Goal: Check status: Check status

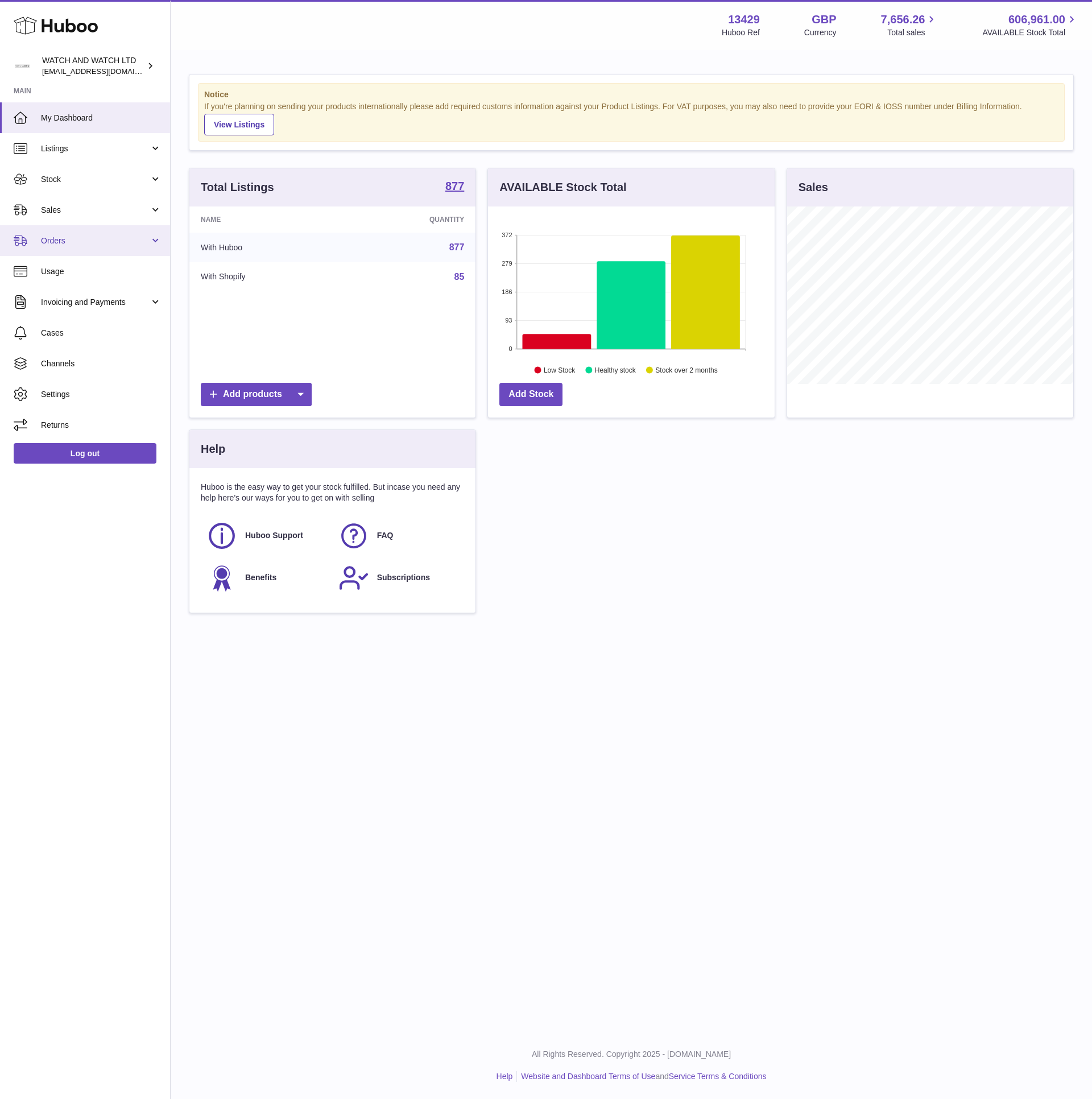
scroll to position [177, 285]
click at [106, 205] on span "Sales" at bounding box center [95, 210] width 109 height 11
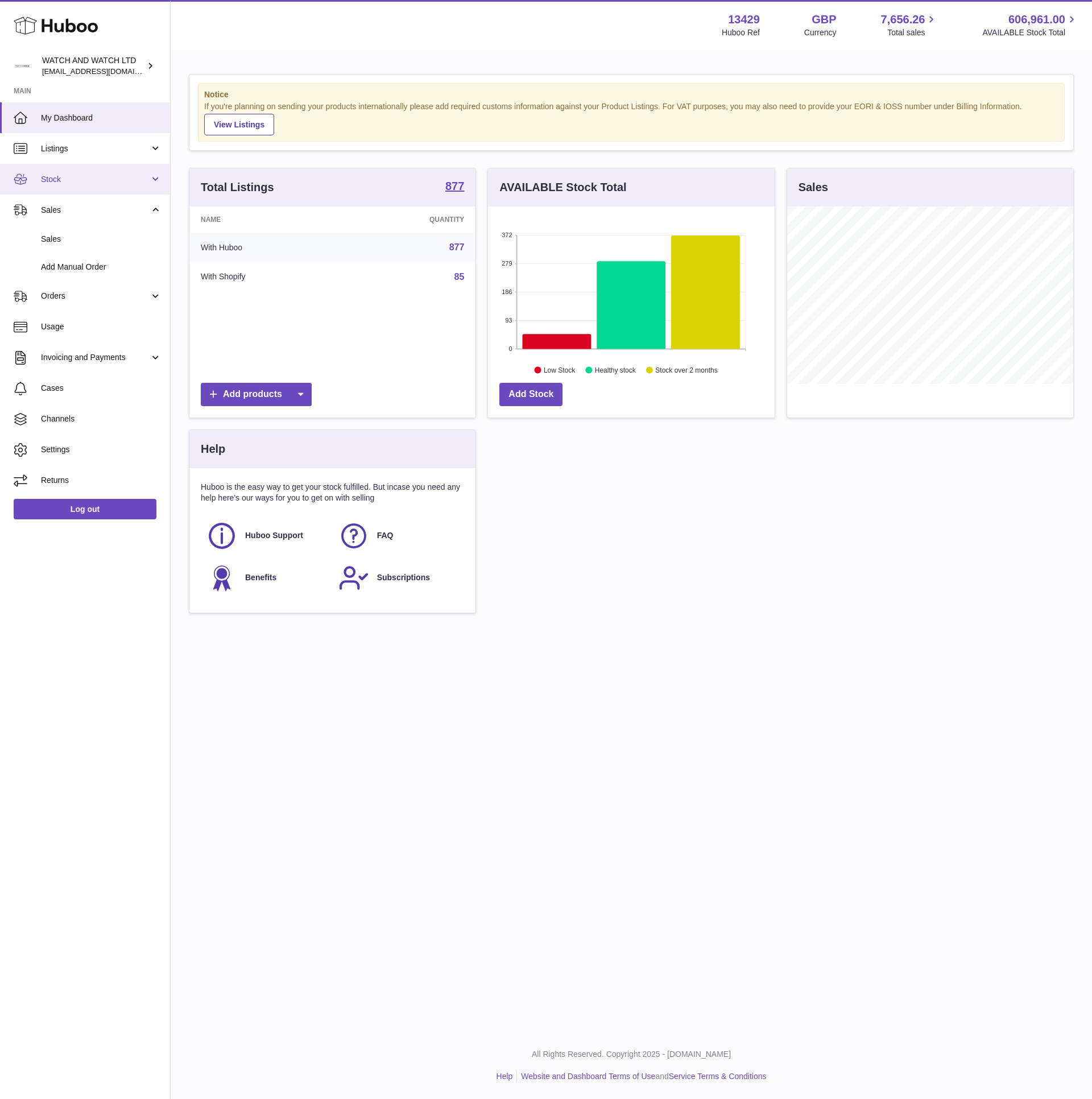
click at [94, 178] on span "Stock" at bounding box center [95, 179] width 109 height 11
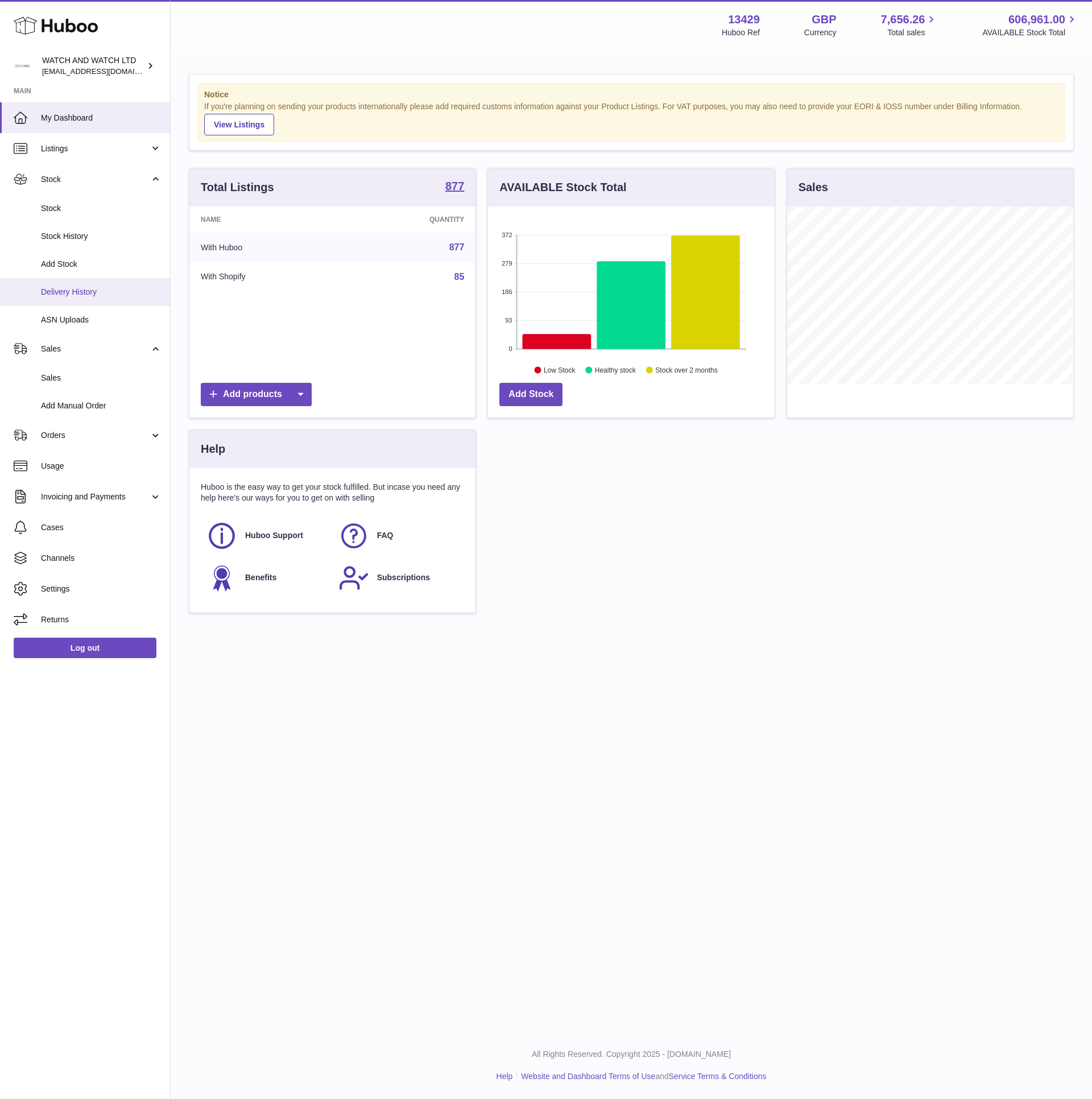
click at [90, 289] on span "Delivery History" at bounding box center [101, 292] width 121 height 11
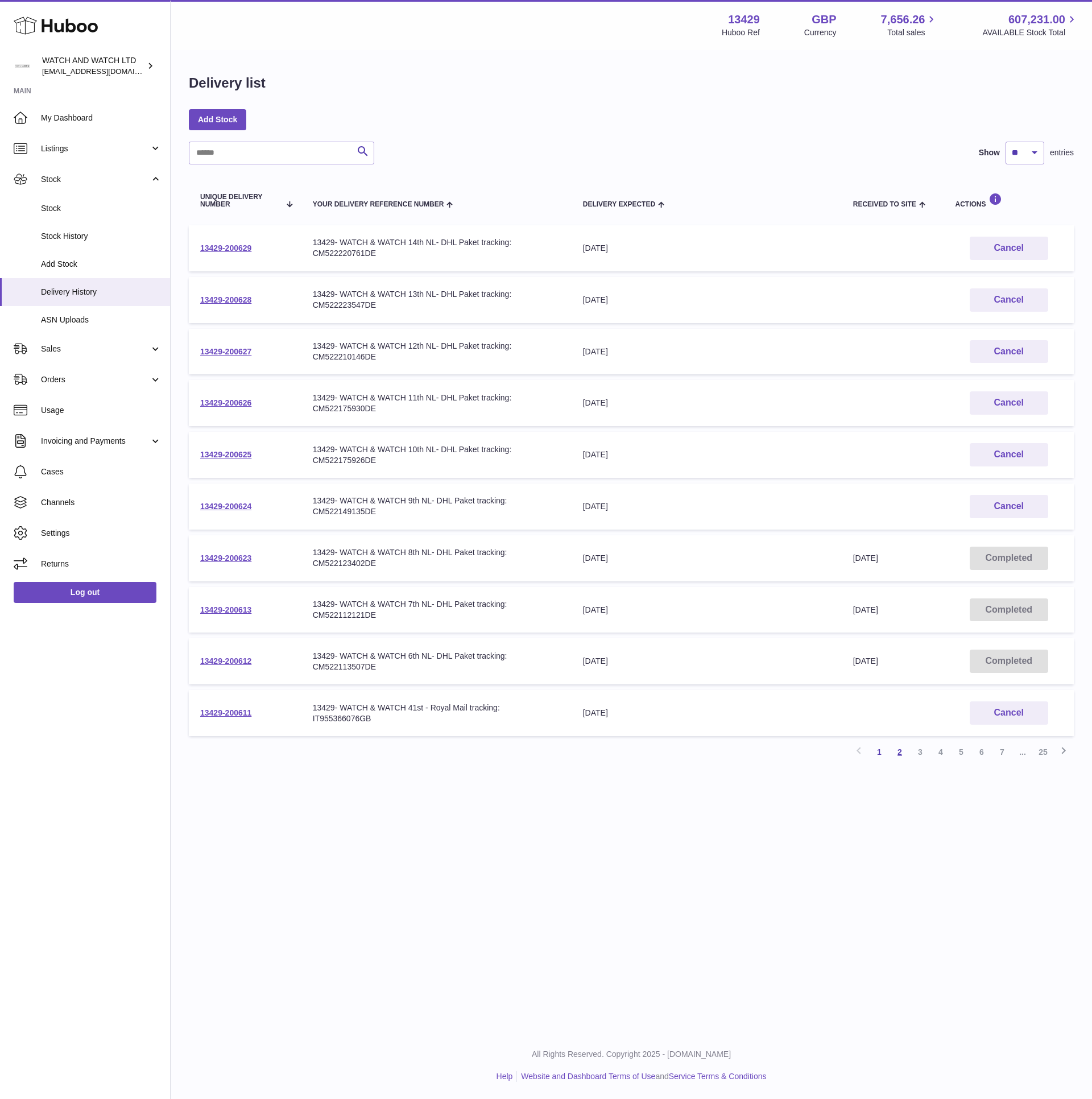
click at [902, 746] on link "2" at bounding box center [899, 752] width 21 height 21
click at [219, 555] on link "13429-200604" at bounding box center [226, 557] width 52 height 9
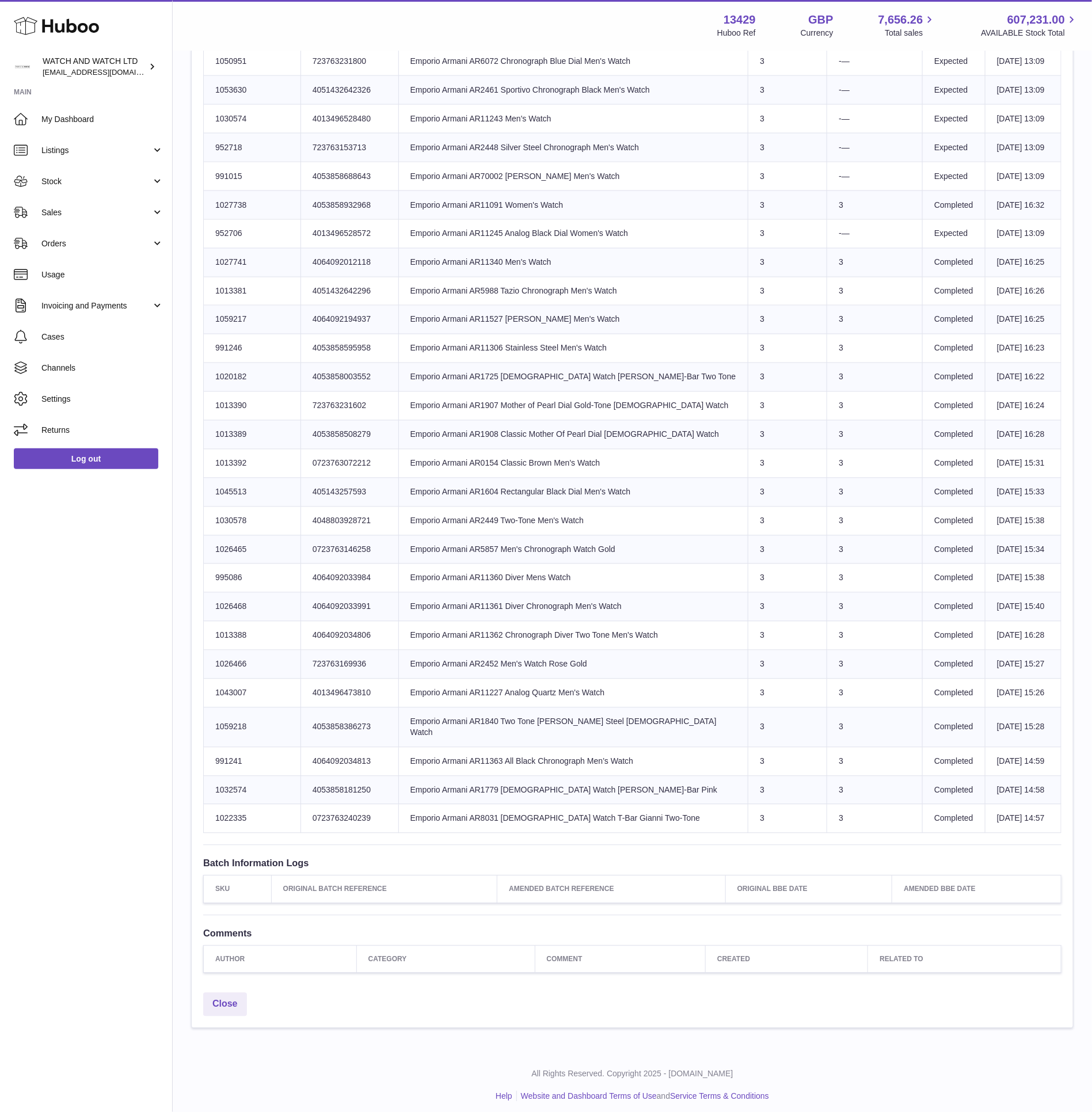
scroll to position [277, 0]
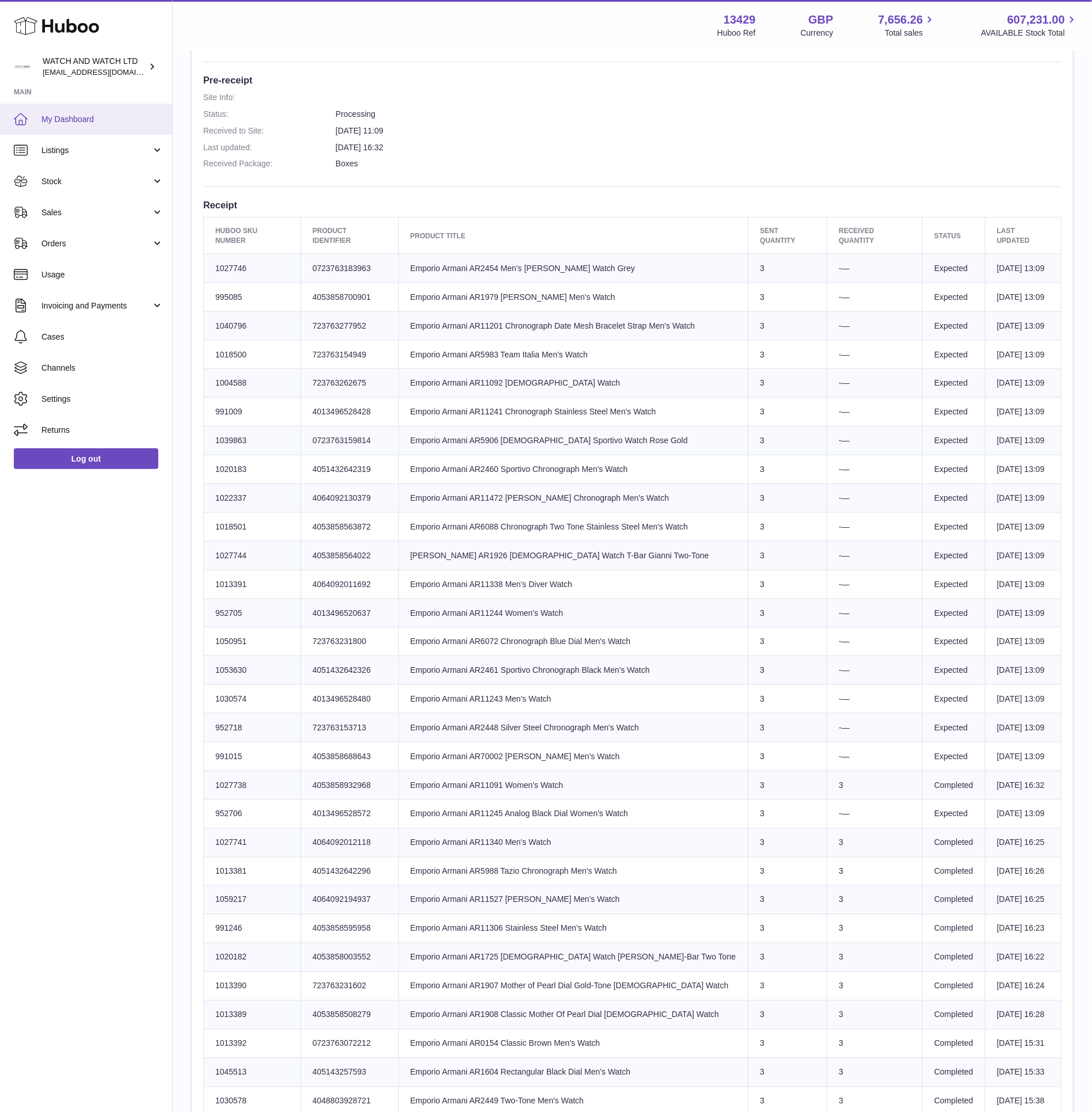
click at [90, 111] on link "My Dashboard" at bounding box center [86, 119] width 172 height 31
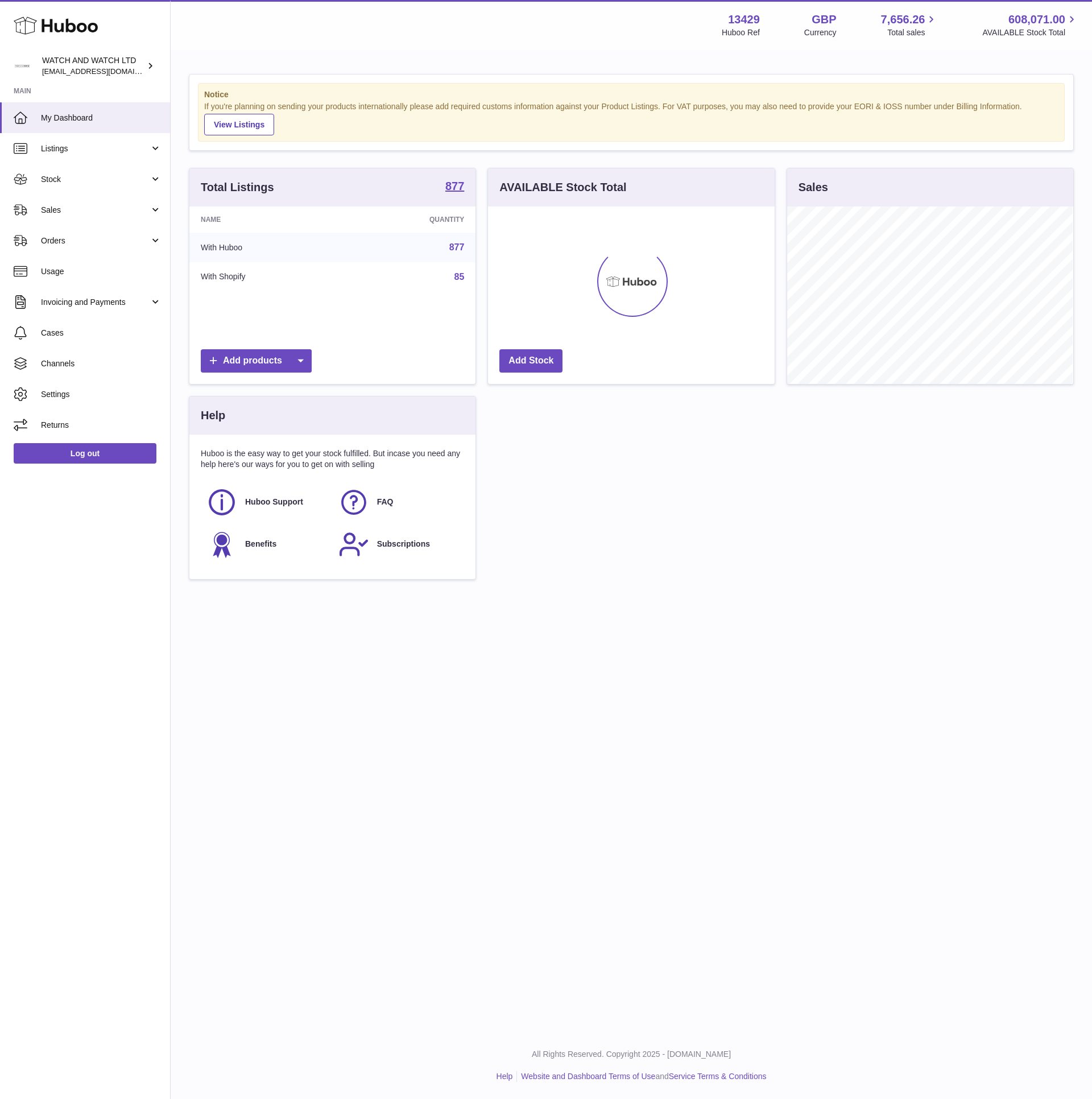
scroll to position [177, 285]
